Goal: Task Accomplishment & Management: Use online tool/utility

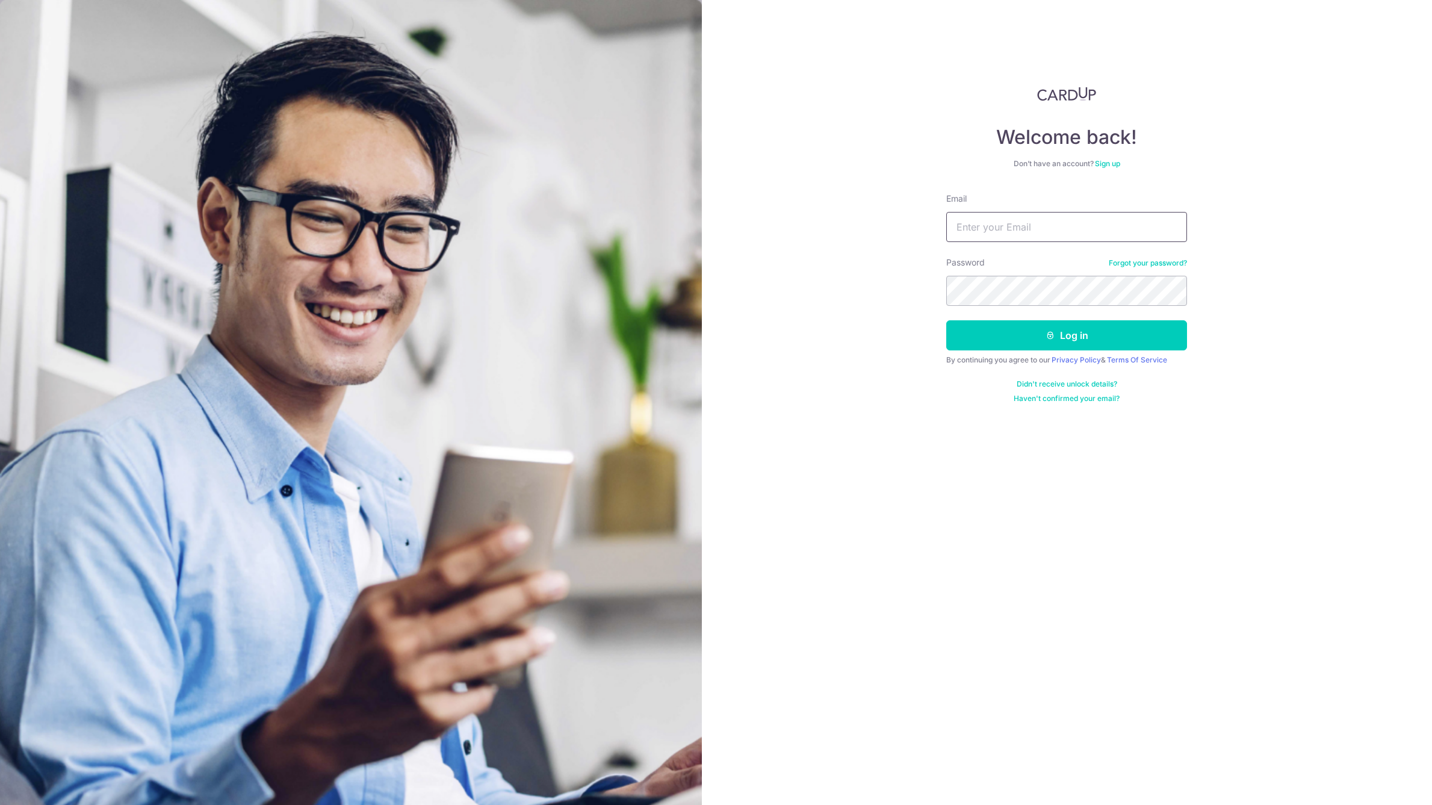
drag, startPoint x: 0, startPoint y: 0, endPoint x: 1021, endPoint y: 224, distance: 1045.4
click at [1021, 224] on input "Email" at bounding box center [1066, 227] width 241 height 30
type input "[EMAIL_ADDRESS][DOMAIN_NAME]"
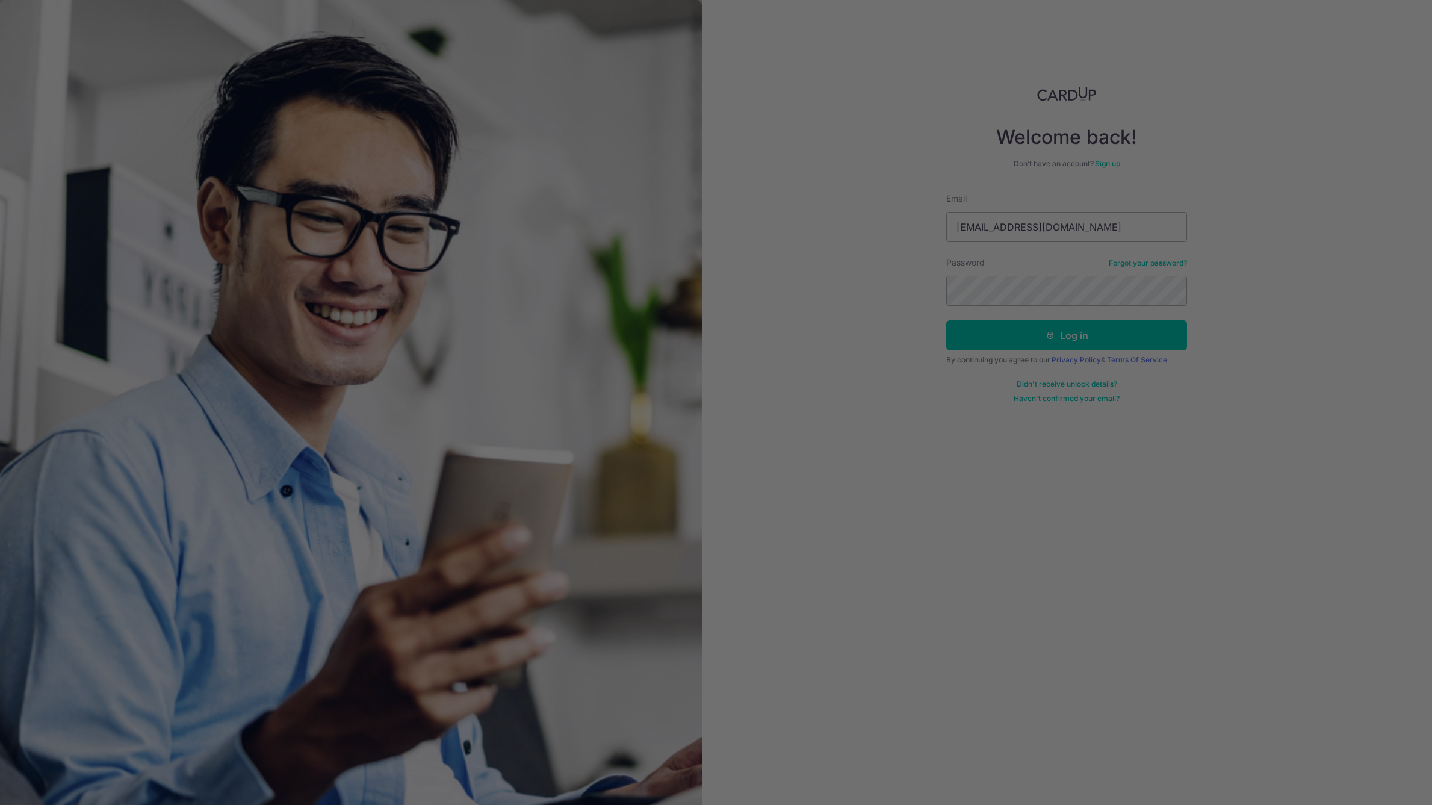
click at [1011, 284] on div at bounding box center [723, 406] width 1447 height 813
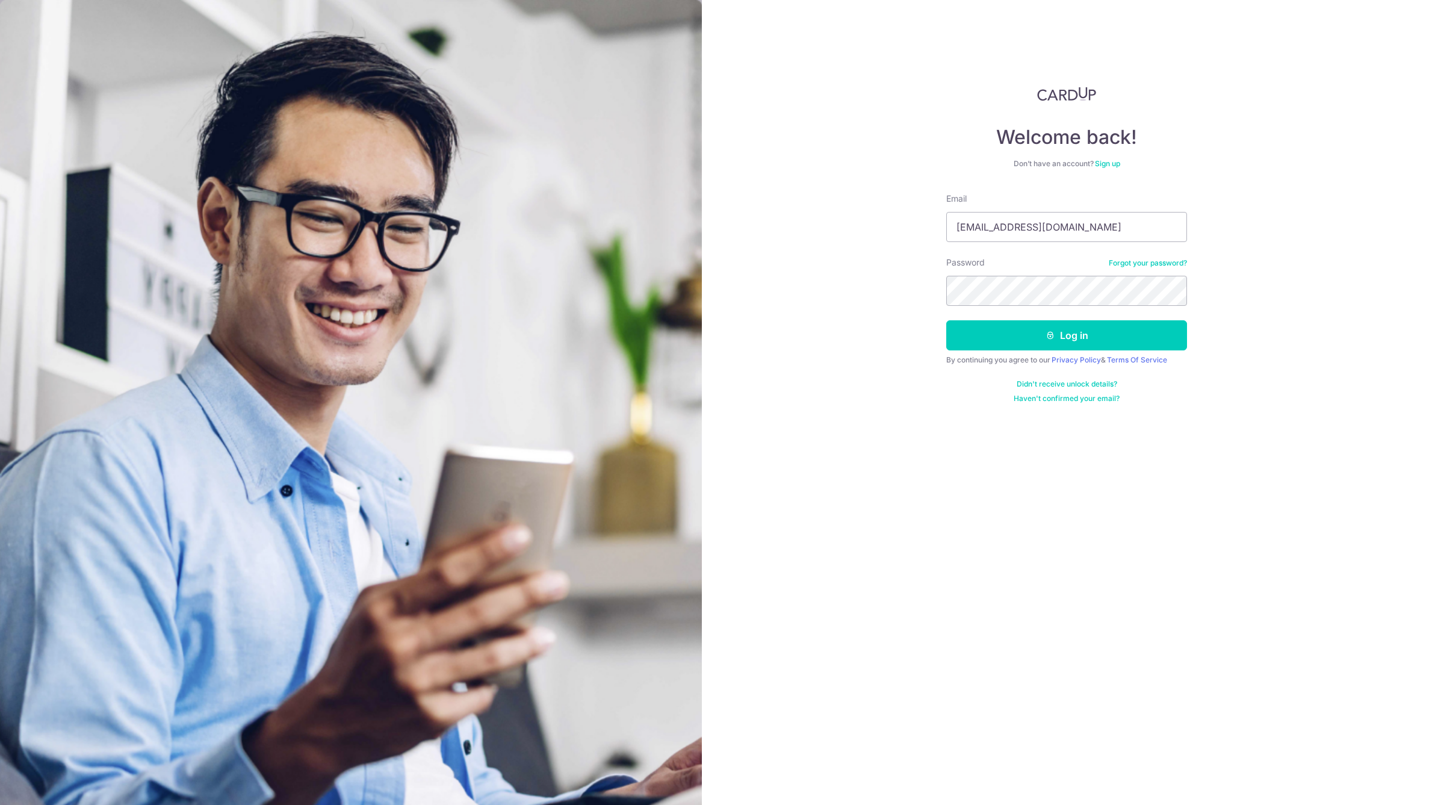
click at [973, 306] on form "Email account@elitesprings.com Password Forgot your password? Log in By continu…" at bounding box center [1066, 298] width 241 height 211
click at [946, 320] on button "Log in" at bounding box center [1066, 335] width 241 height 30
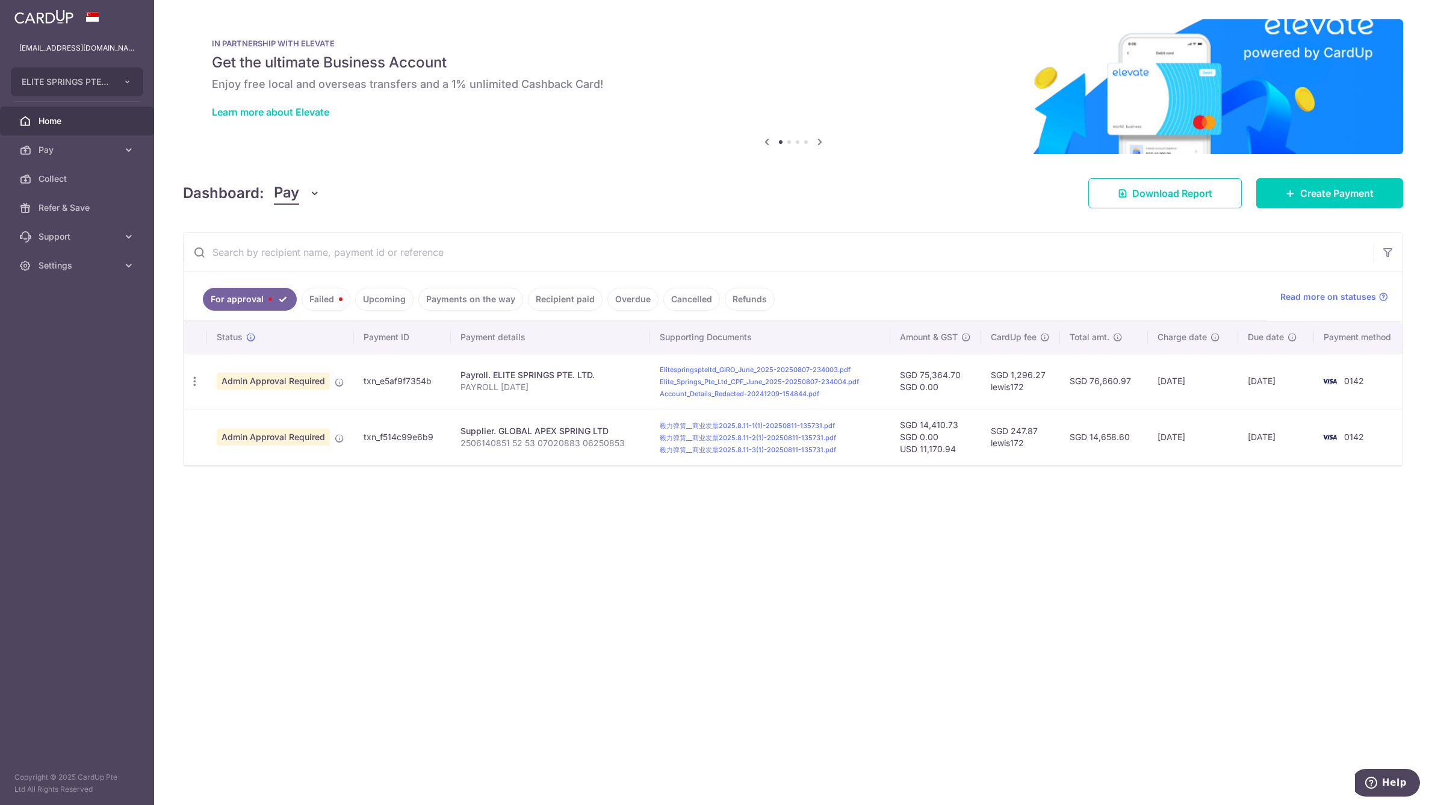
click at [737, 545] on div "× Pause Schedule Pause all future payments in this series Pause just this one p…" at bounding box center [793, 402] width 1278 height 805
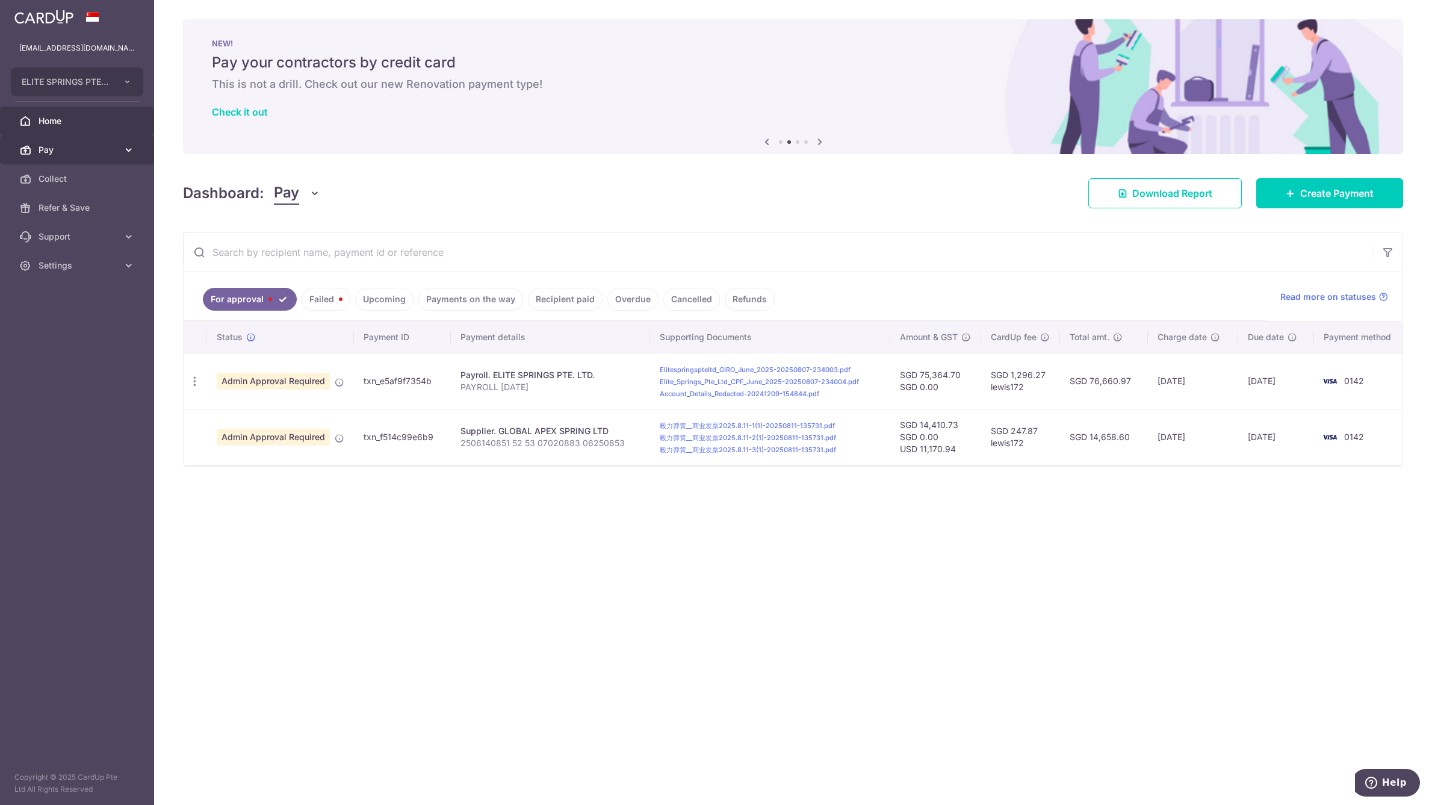
click at [101, 152] on span "Pay" at bounding box center [78, 150] width 79 height 12
click at [98, 185] on link "Payments" at bounding box center [77, 178] width 154 height 29
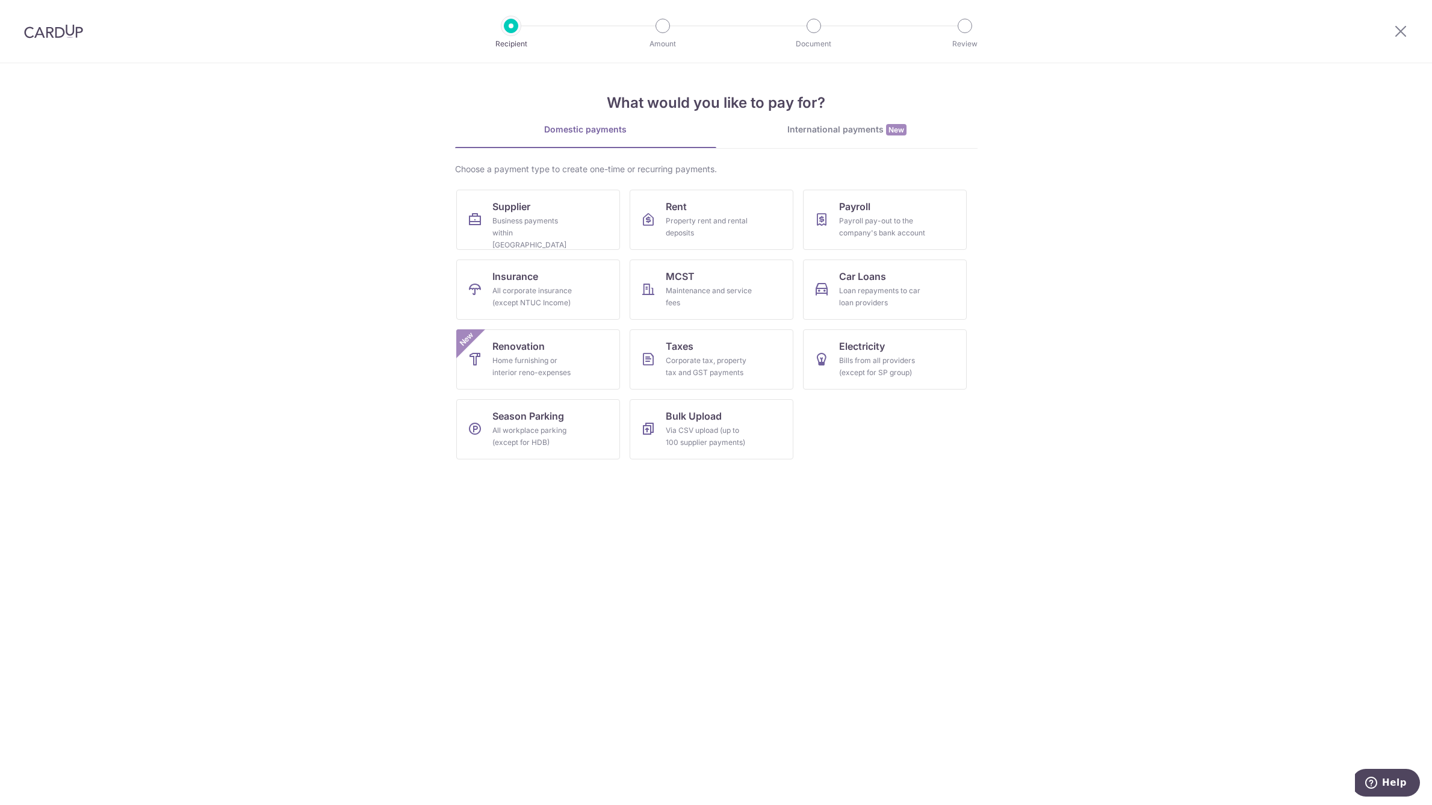
click at [62, 33] on img at bounding box center [53, 31] width 59 height 14
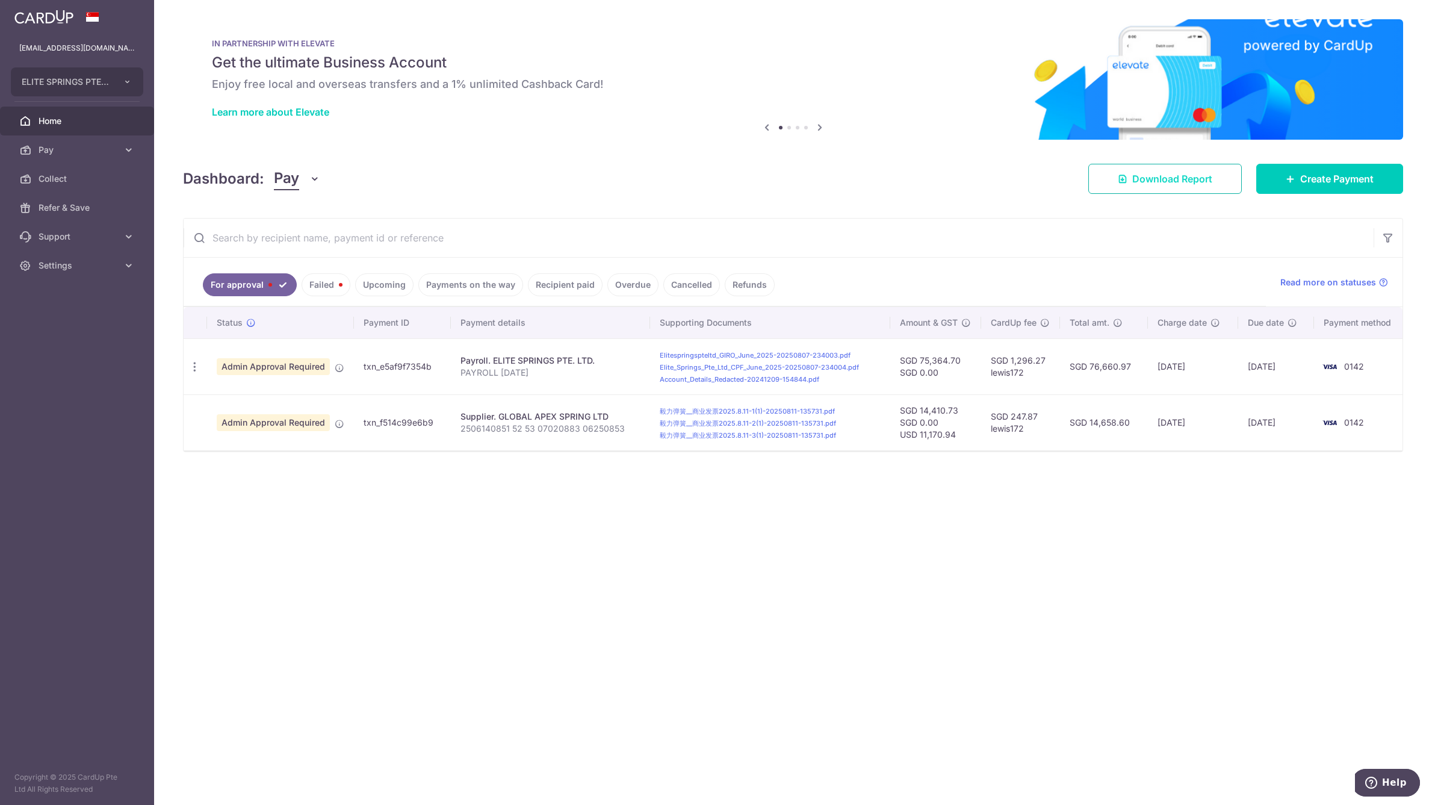
click at [1192, 190] on link "Download Report" at bounding box center [1166, 179] width 154 height 30
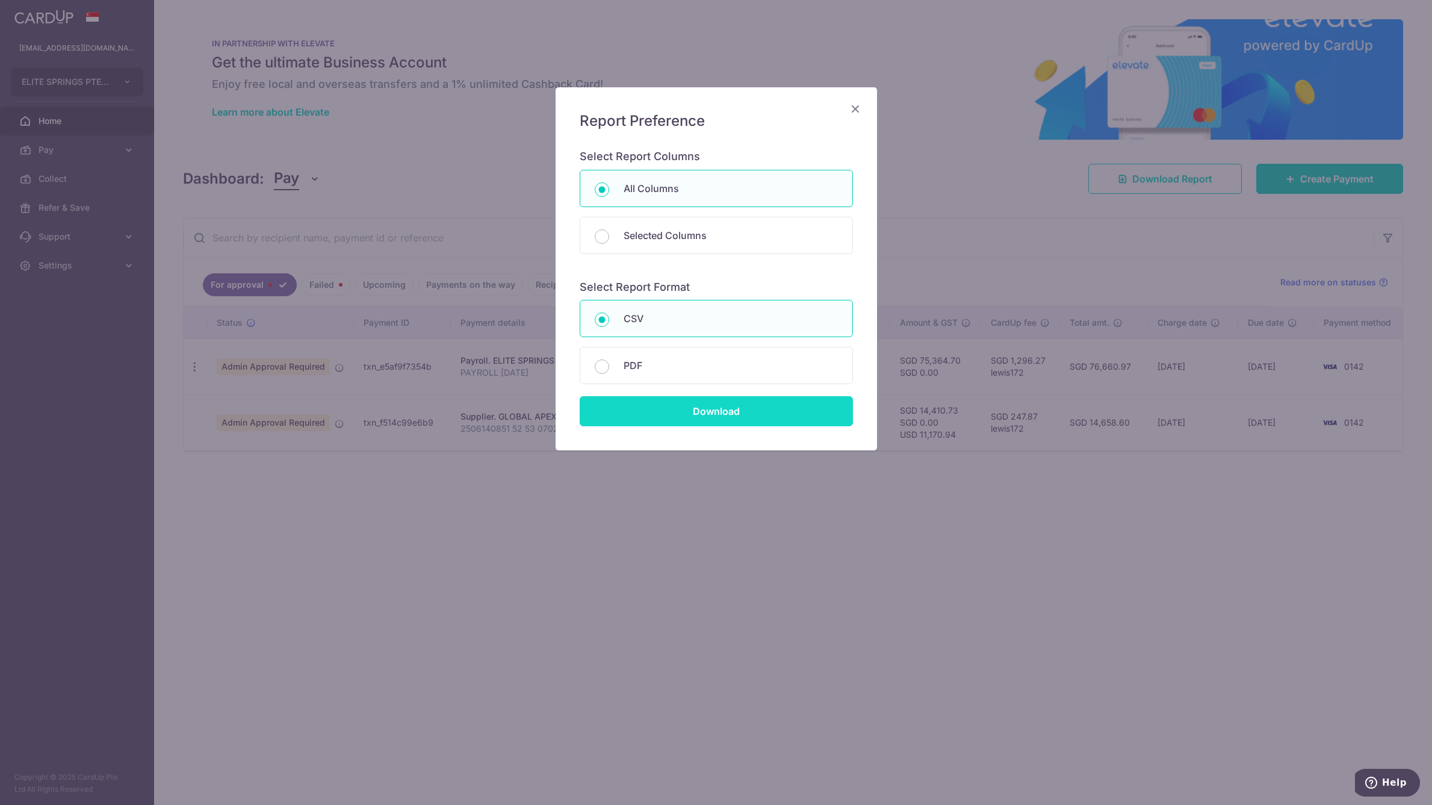
click at [695, 409] on input "Download" at bounding box center [716, 411] width 273 height 30
